Goal: Information Seeking & Learning: Learn about a topic

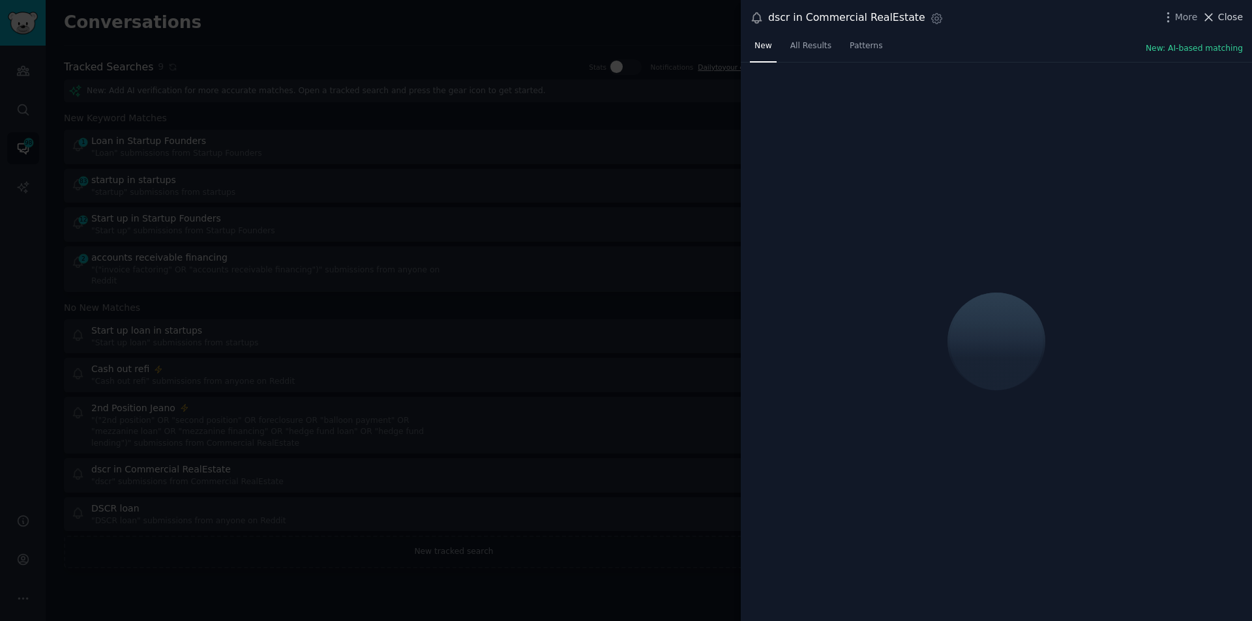
click at [1232, 21] on span "Close" at bounding box center [1230, 17] width 25 height 14
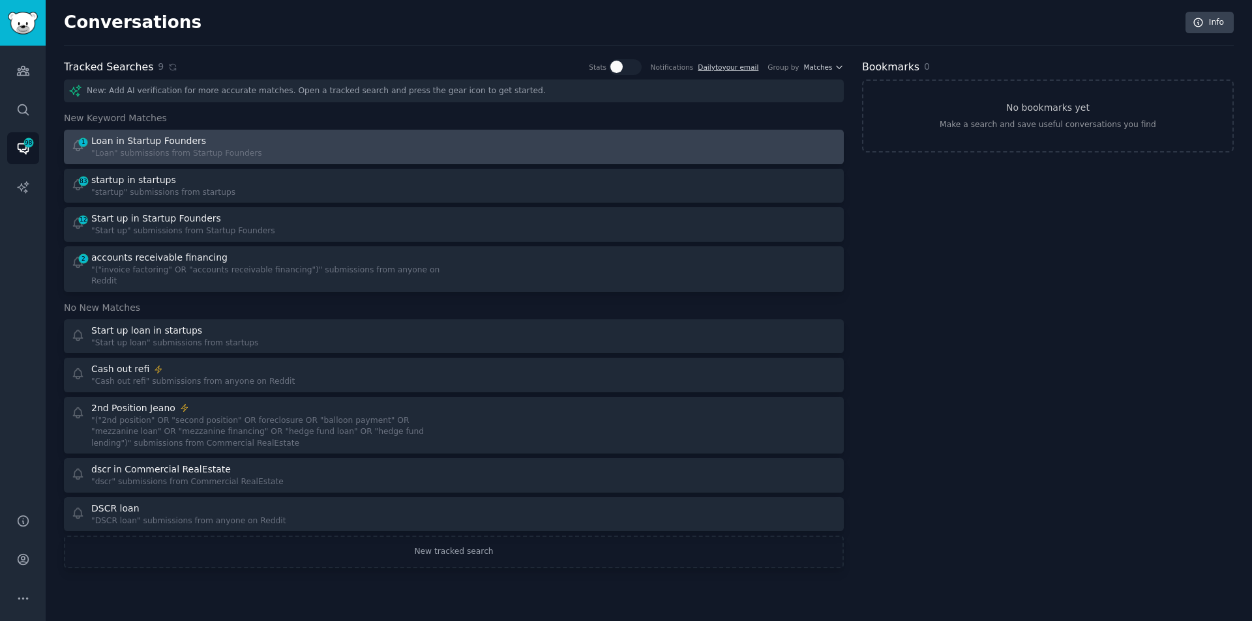
click at [236, 141] on div "Loan in Startup Founders" at bounding box center [176, 141] width 171 height 14
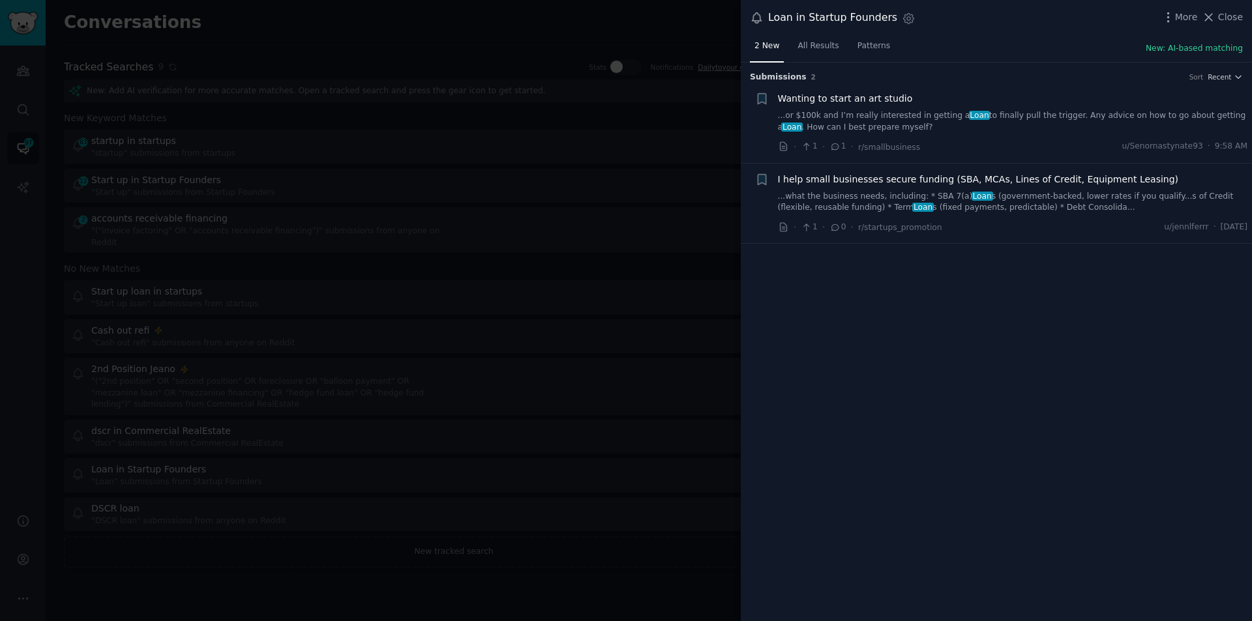
click at [856, 115] on link "...or $100k and I’m really interested in getting a Loan to finally pull the tri…" at bounding box center [1013, 121] width 470 height 23
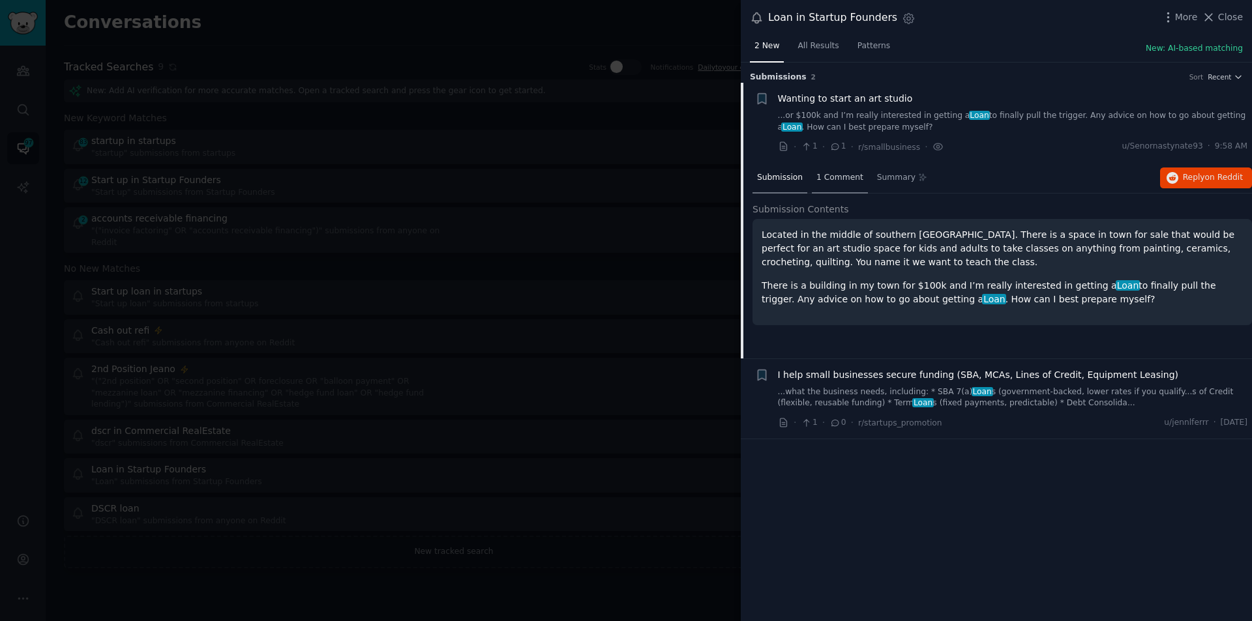
click at [842, 173] on span "1 Comment" at bounding box center [839, 178] width 47 height 12
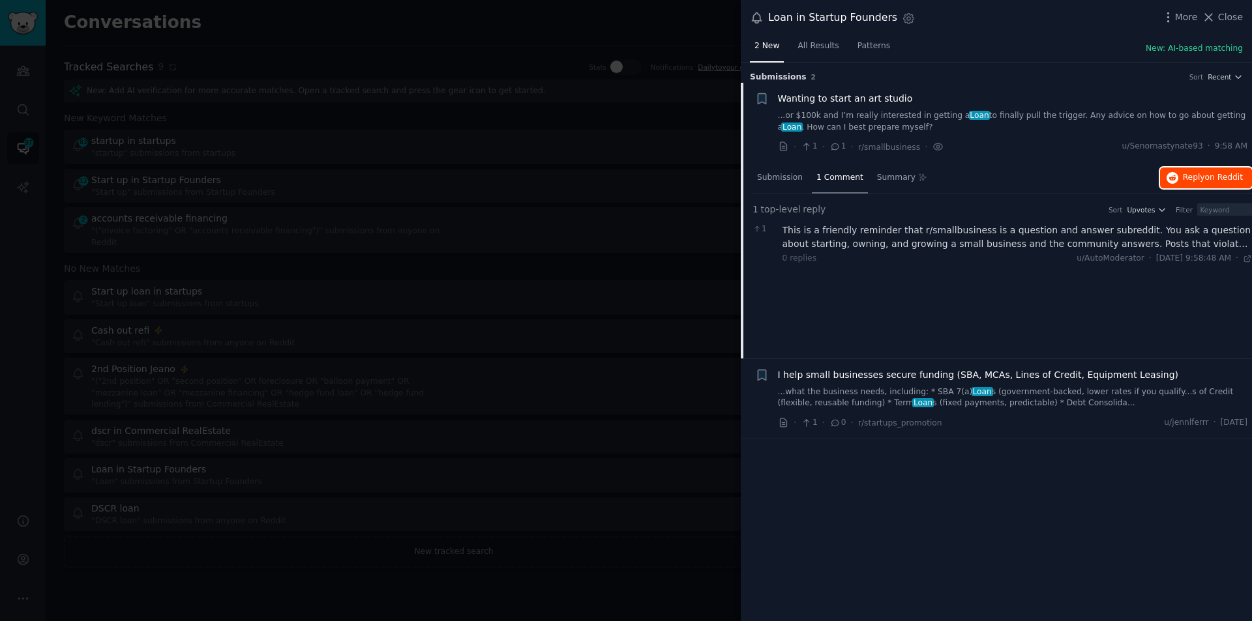
click at [1217, 176] on span "on Reddit" at bounding box center [1224, 177] width 38 height 9
click at [1237, 14] on span "Close" at bounding box center [1230, 17] width 25 height 14
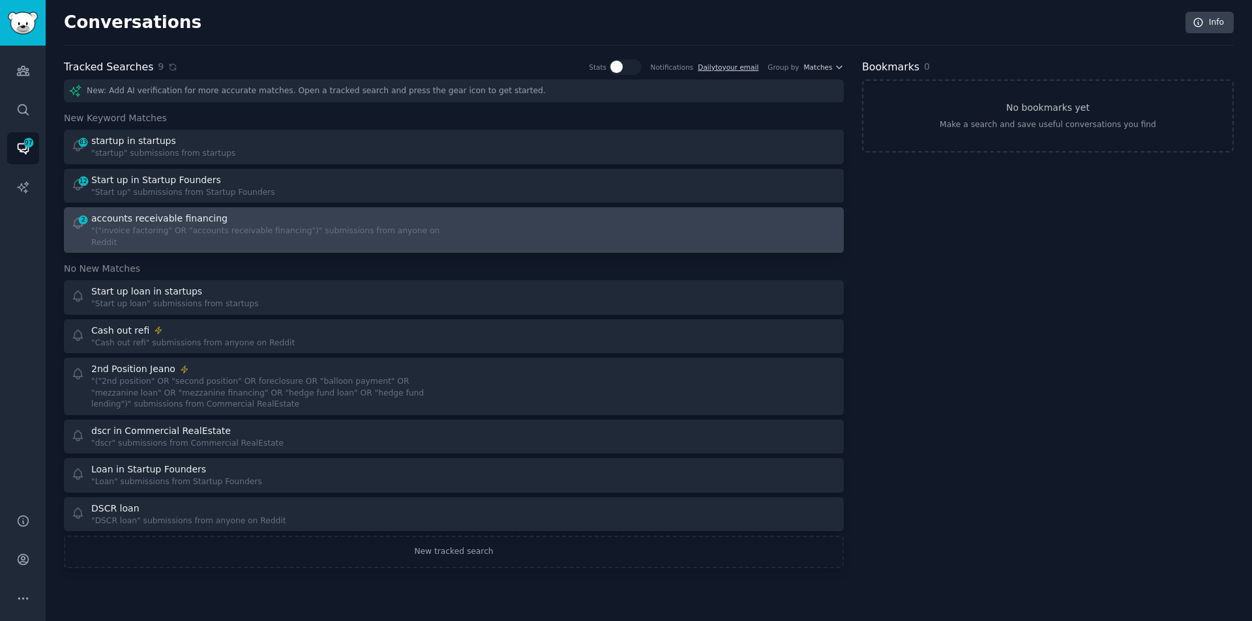
click at [162, 223] on div "accounts receivable financing" at bounding box center [159, 219] width 136 height 14
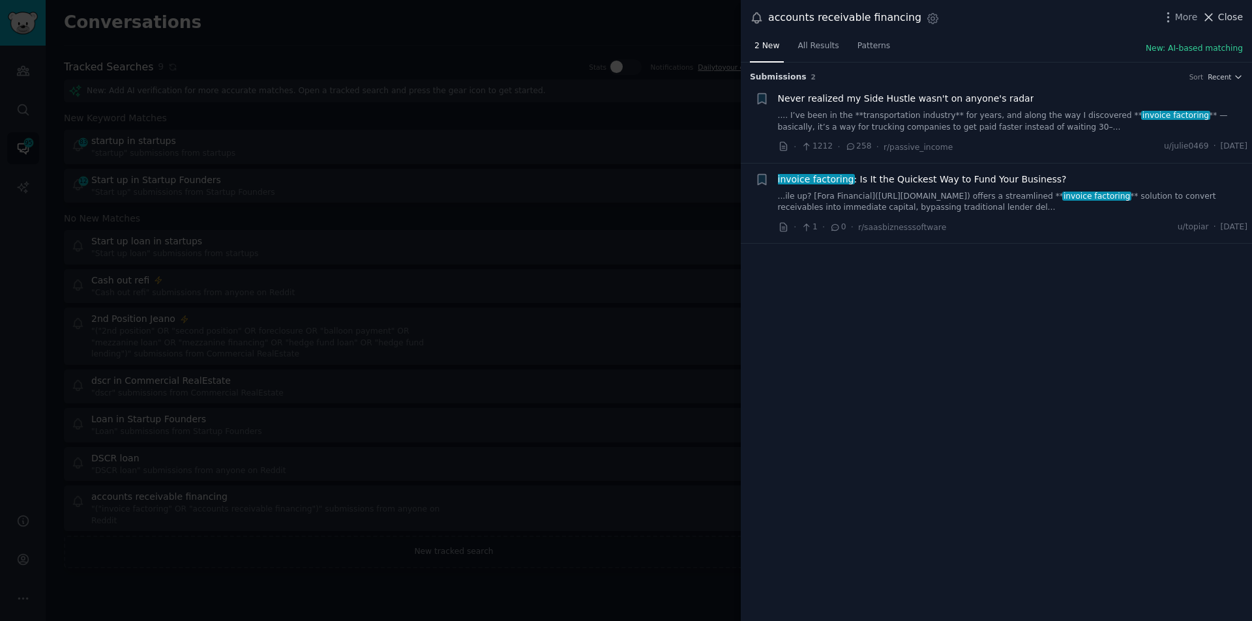
click at [1223, 16] on span "Close" at bounding box center [1230, 17] width 25 height 14
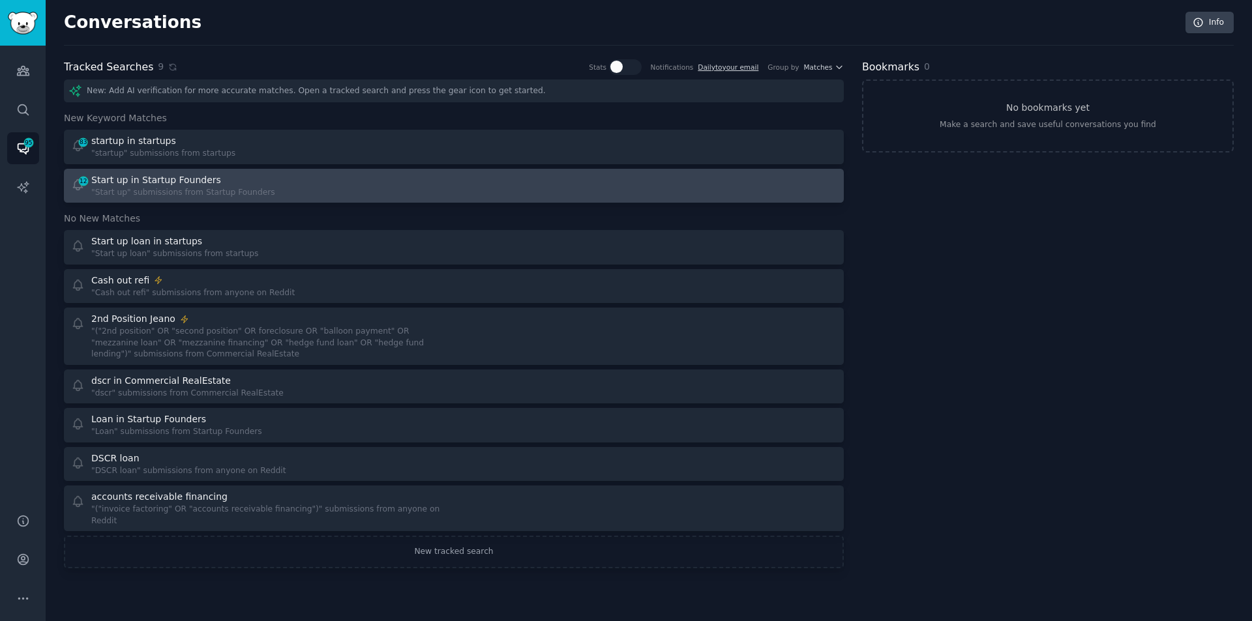
click at [135, 175] on div "Start up in Startup Founders" at bounding box center [156, 180] width 130 height 14
